Goal: Task Accomplishment & Management: Complete application form

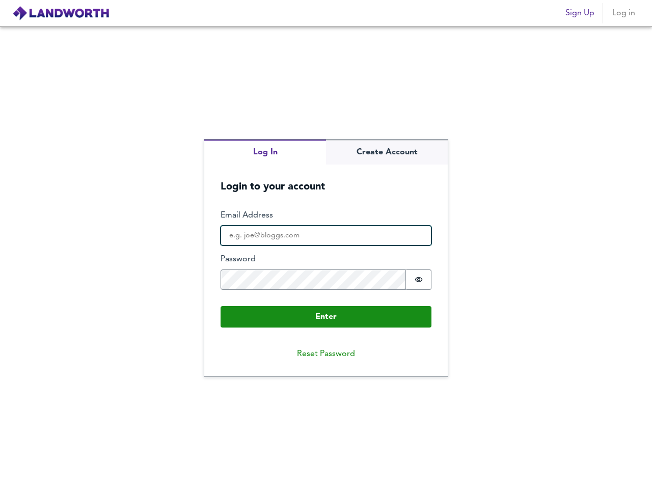
click at [326, 245] on input "Email Address" at bounding box center [326, 236] width 211 height 20
click at [61, 13] on img at bounding box center [60, 13] width 97 height 15
click at [580, 13] on span "Sign Up" at bounding box center [580, 13] width 29 height 14
click at [624, 13] on span "Log in" at bounding box center [623, 13] width 24 height 14
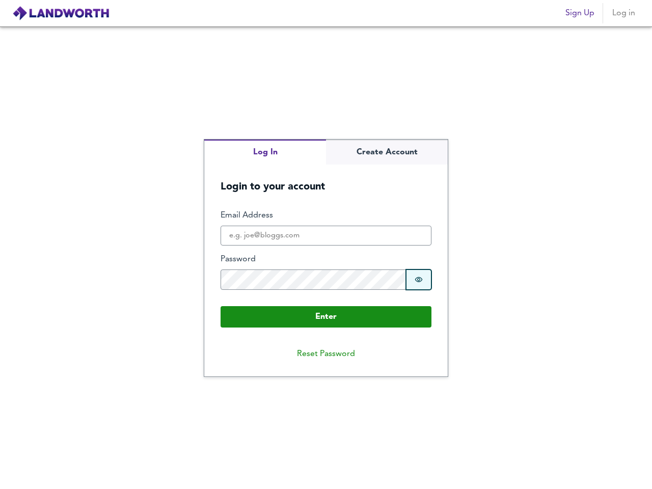
click at [419, 280] on icon "Show password" at bounding box center [419, 280] width 8 height 8
click at [326, 354] on button "Reset Password" at bounding box center [326, 354] width 74 height 20
